Goal: Transaction & Acquisition: Purchase product/service

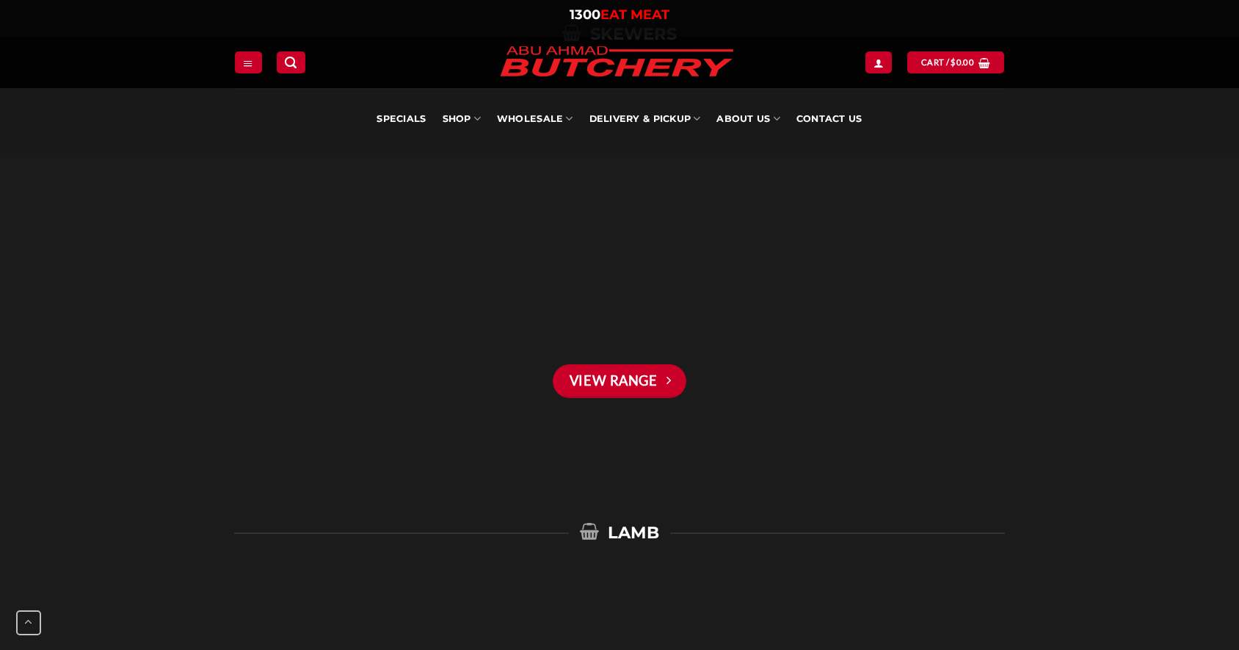
scroll to position [2136, 0]
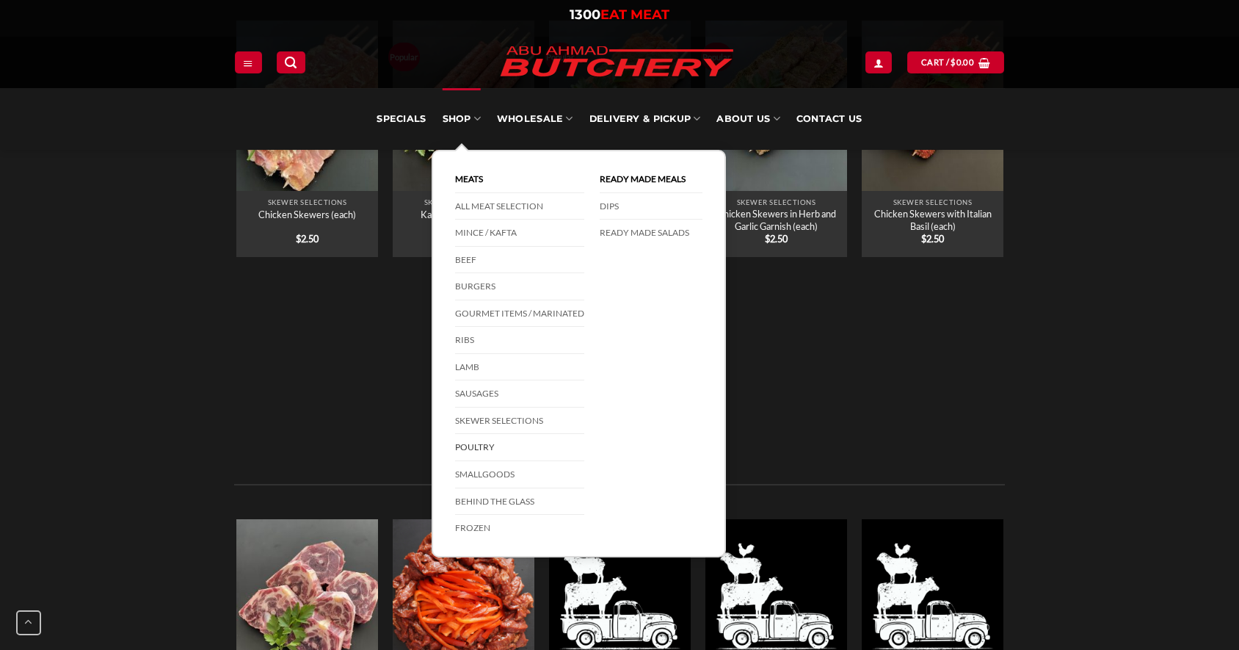
click at [499, 449] on link "Poultry" at bounding box center [519, 447] width 129 height 27
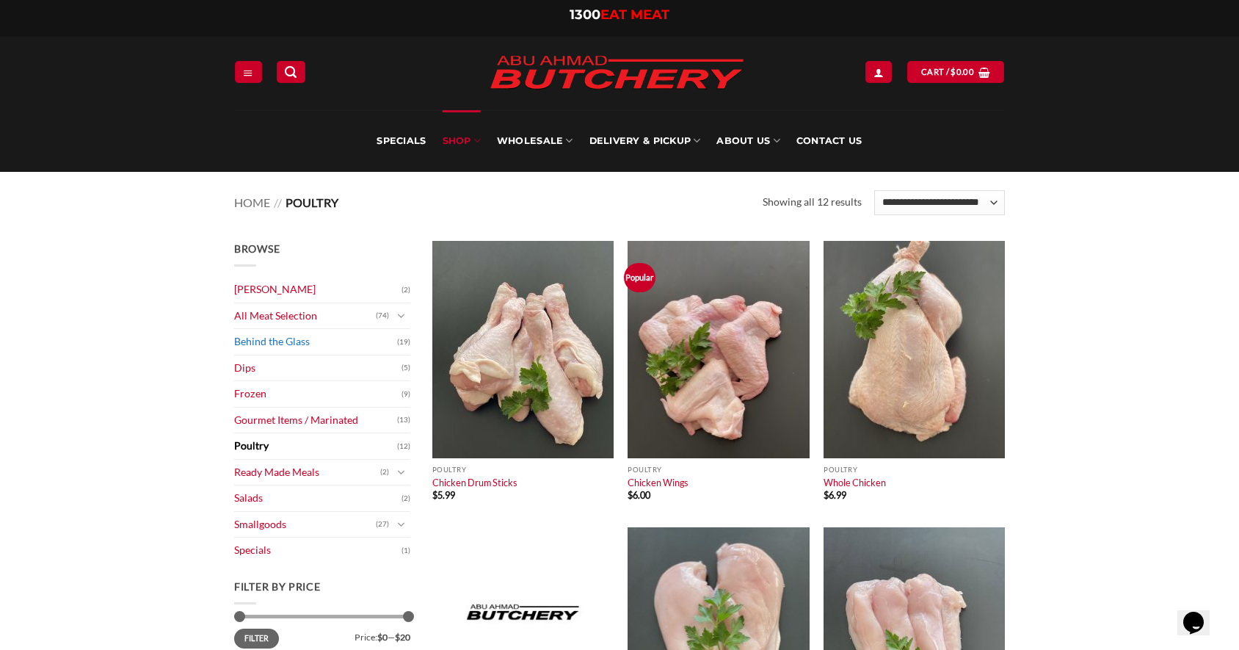
click at [319, 344] on link "Behind the Glass" at bounding box center [315, 342] width 163 height 26
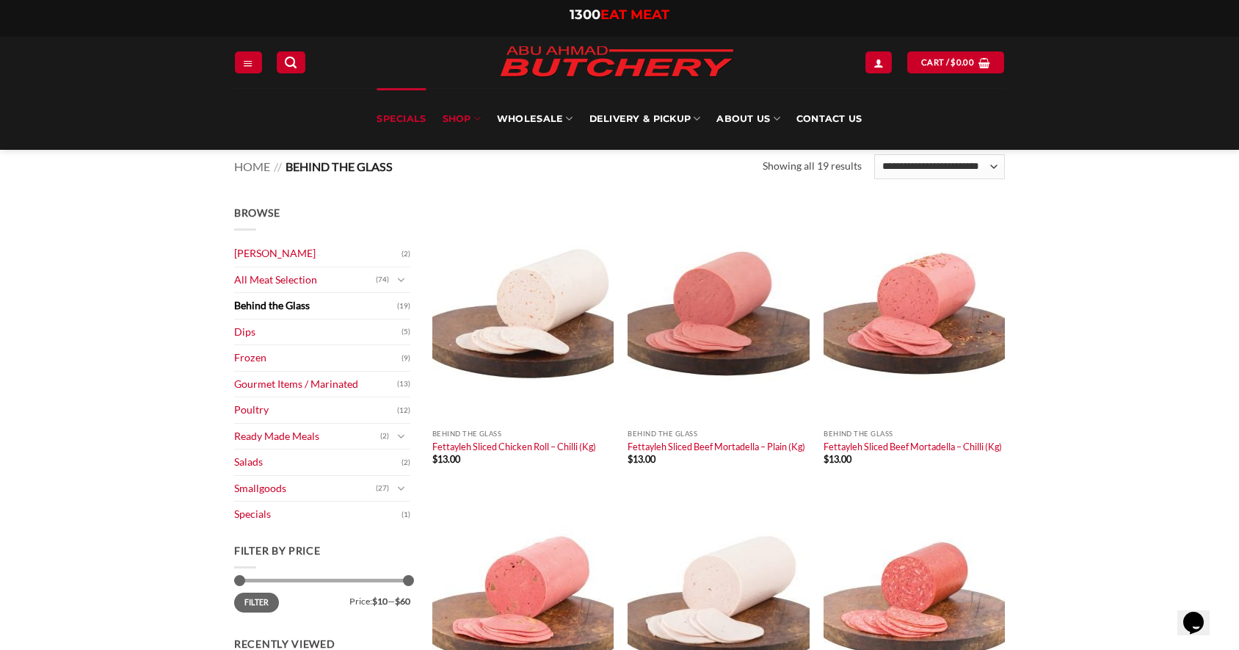
scroll to position [37, 0]
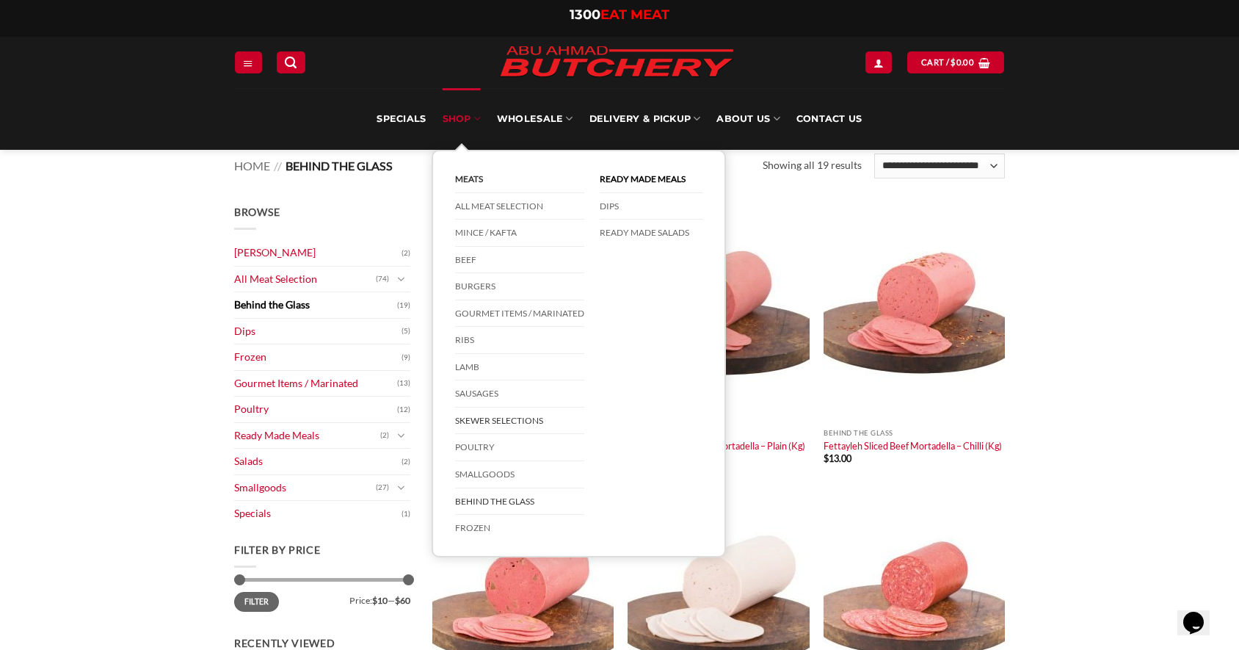
click at [506, 417] on link "Skewer Selections" at bounding box center [519, 420] width 129 height 27
